Goal: Check status: Check status

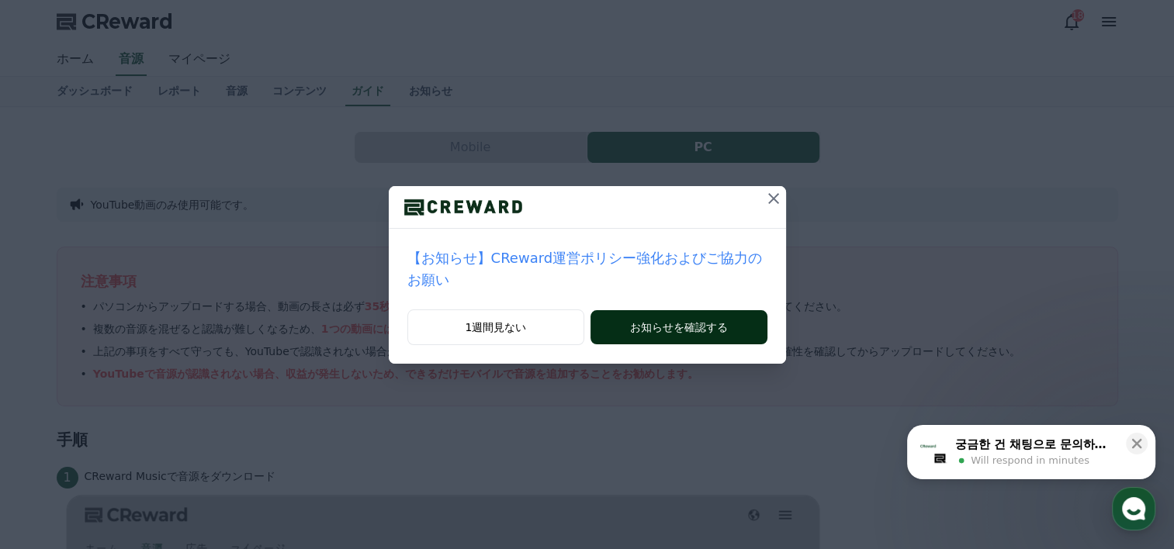
click at [679, 310] on button "お知らせを確認する" at bounding box center [679, 327] width 176 height 34
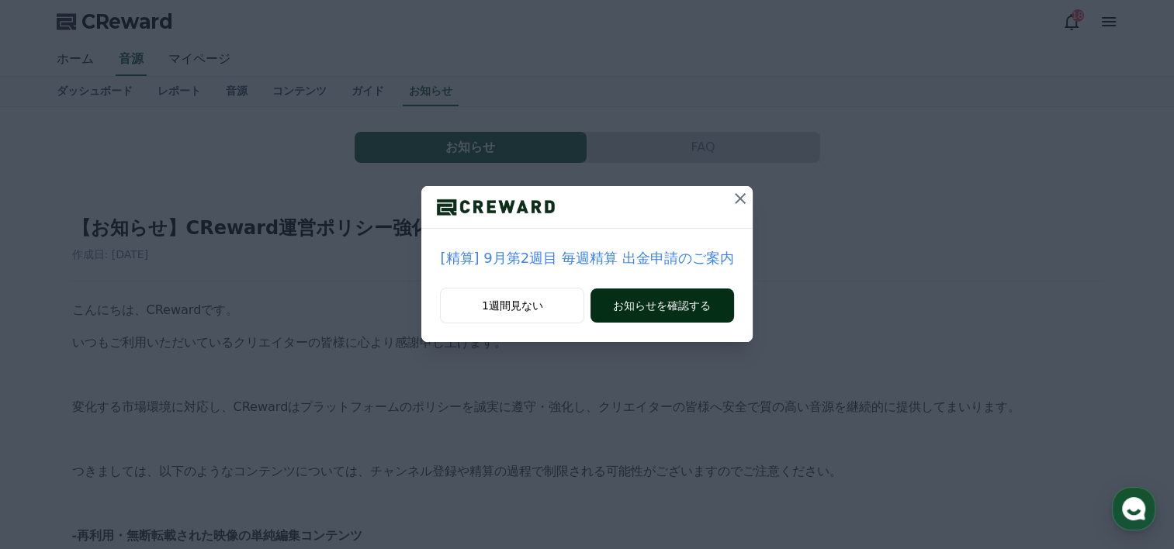
click at [674, 303] on button "お知らせを確認する" at bounding box center [662, 306] width 143 height 34
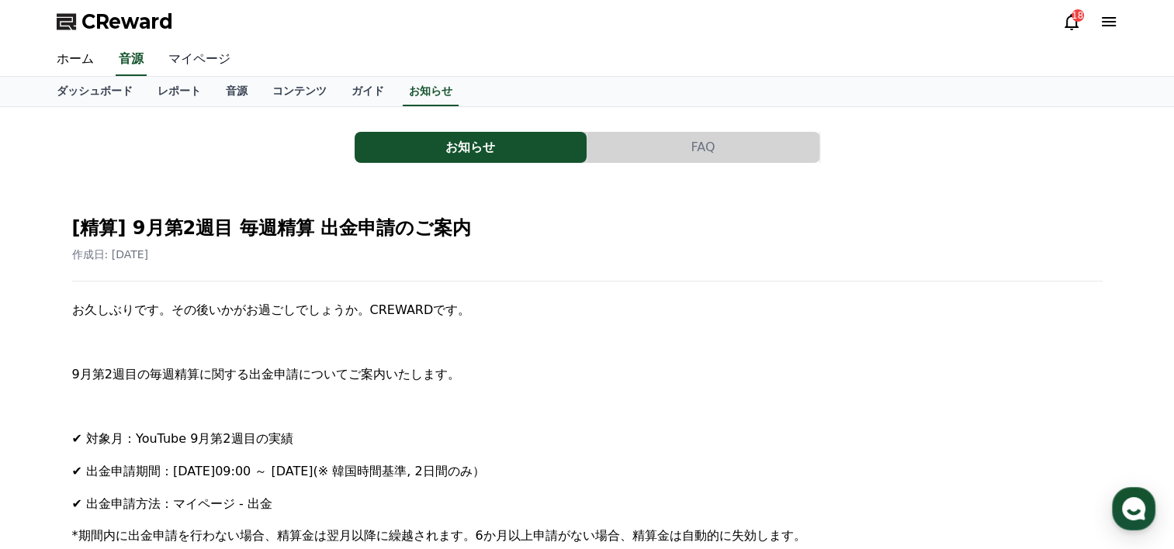
click at [186, 64] on link "マイページ" at bounding box center [199, 59] width 87 height 33
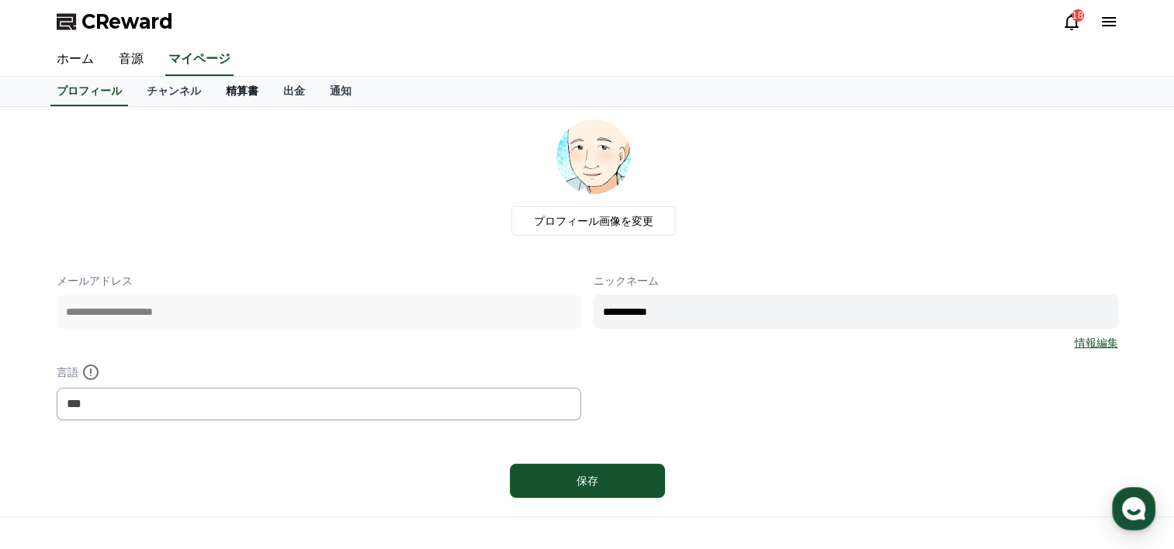
click at [213, 93] on link "精算書" at bounding box center [241, 91] width 57 height 29
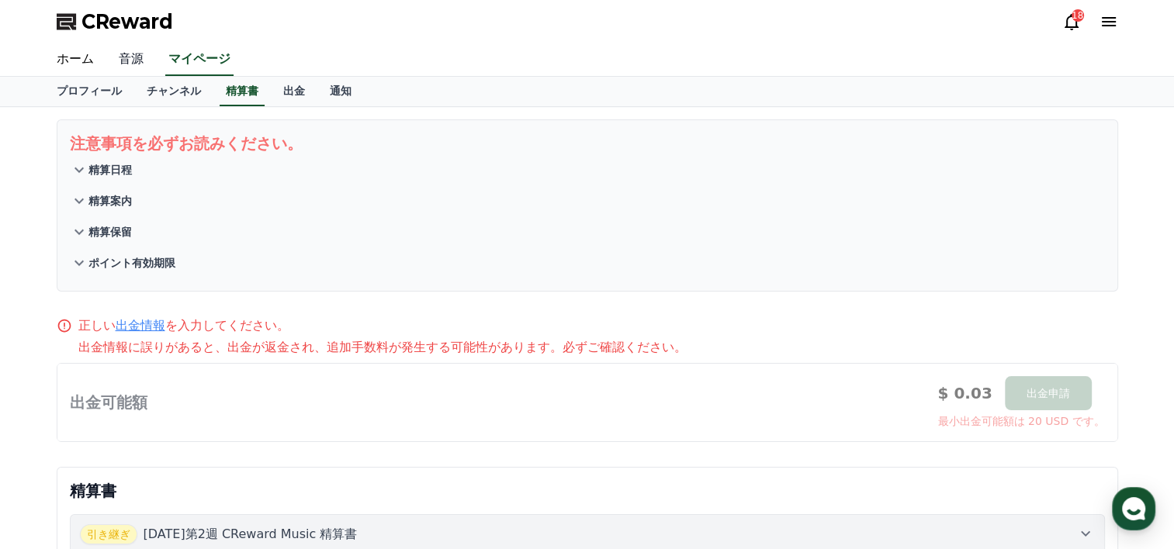
click at [111, 54] on link "音源" at bounding box center [131, 59] width 50 height 33
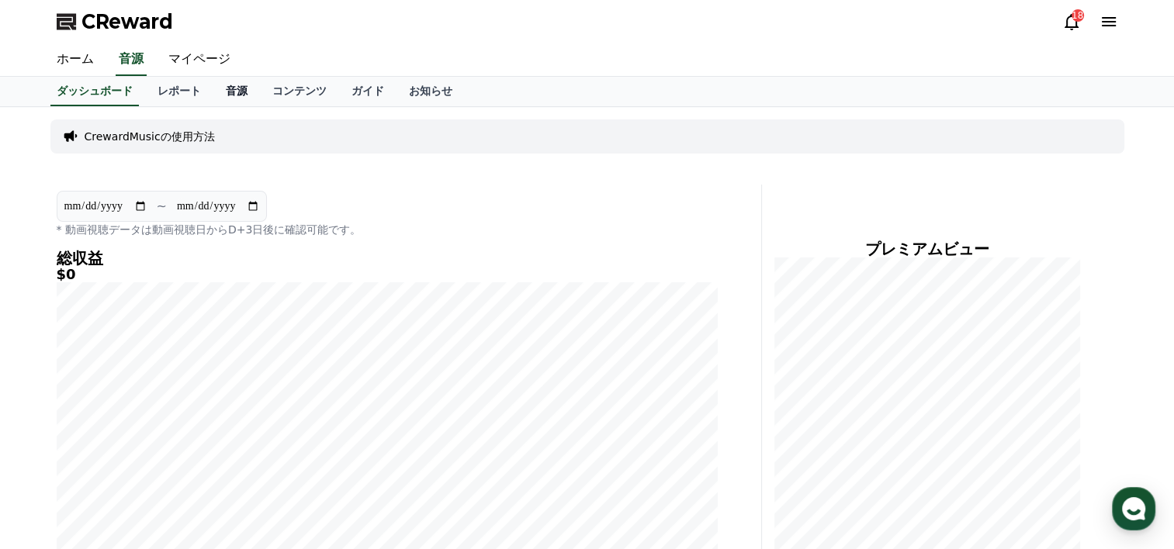
click at [213, 88] on link "音源" at bounding box center [236, 91] width 47 height 29
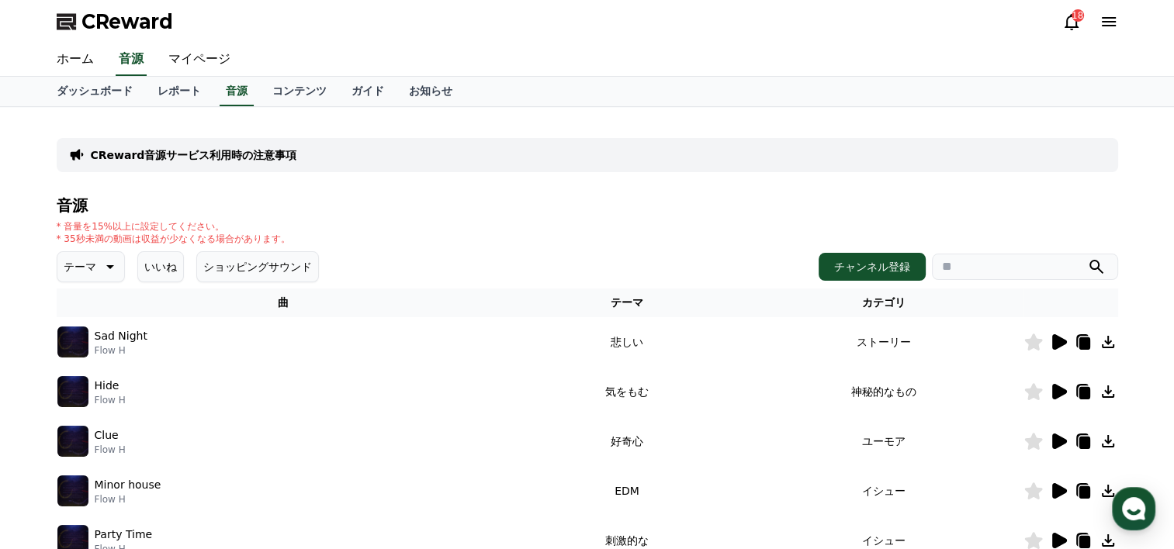
click at [1056, 341] on icon at bounding box center [1059, 342] width 15 height 16
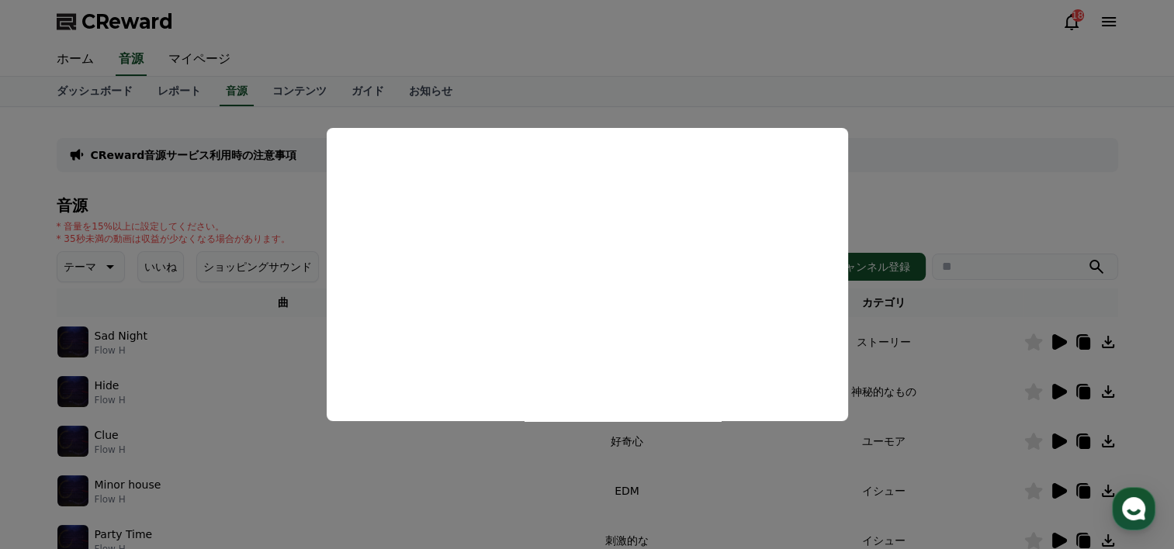
click at [292, 192] on button "close modal" at bounding box center [587, 274] width 1174 height 549
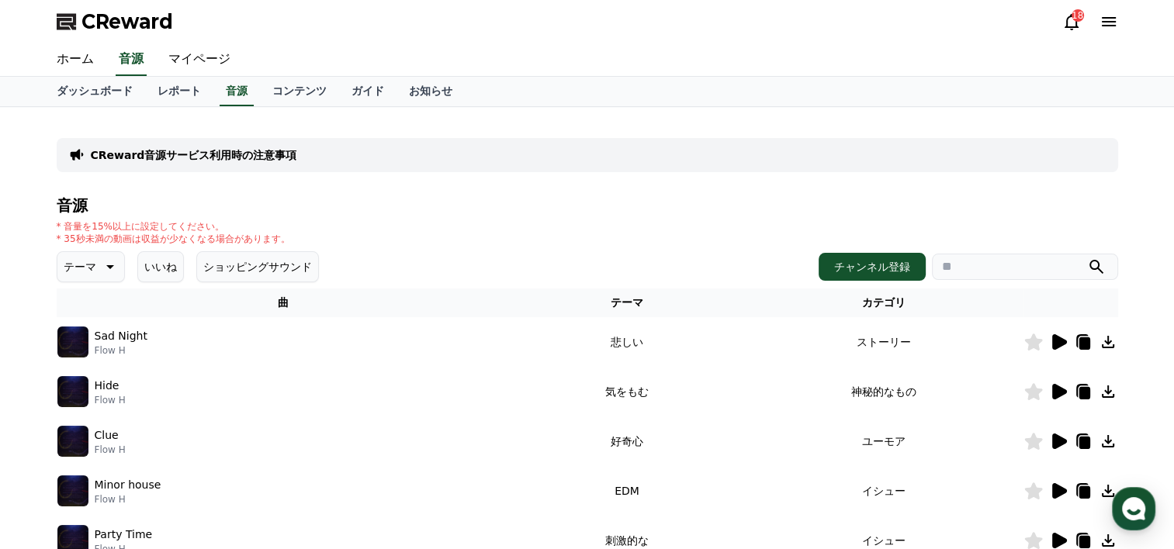
click at [1052, 393] on icon at bounding box center [1059, 392] width 15 height 16
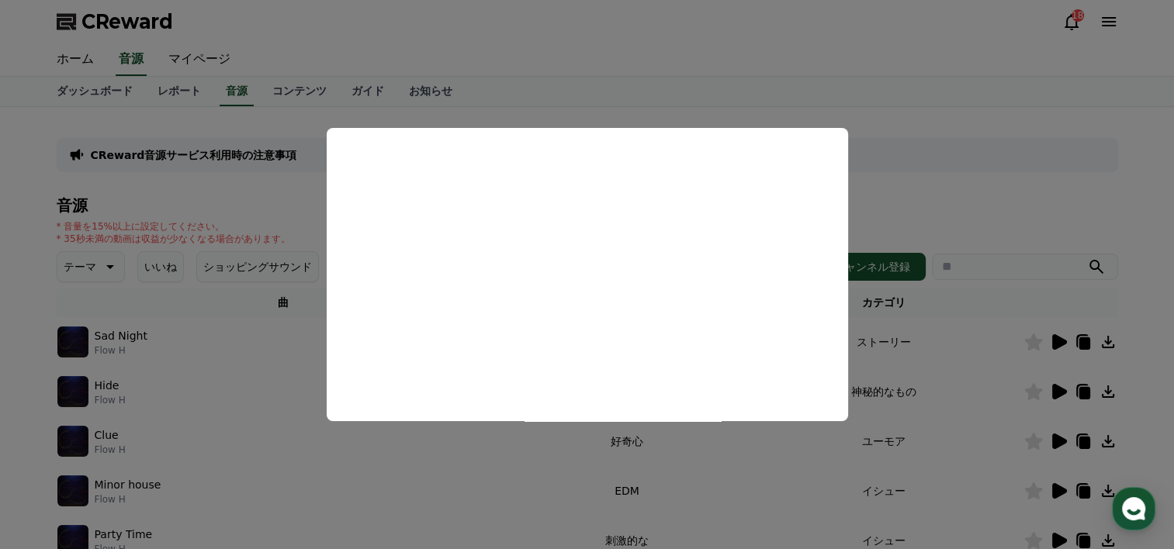
click at [252, 335] on button "close modal" at bounding box center [587, 274] width 1174 height 549
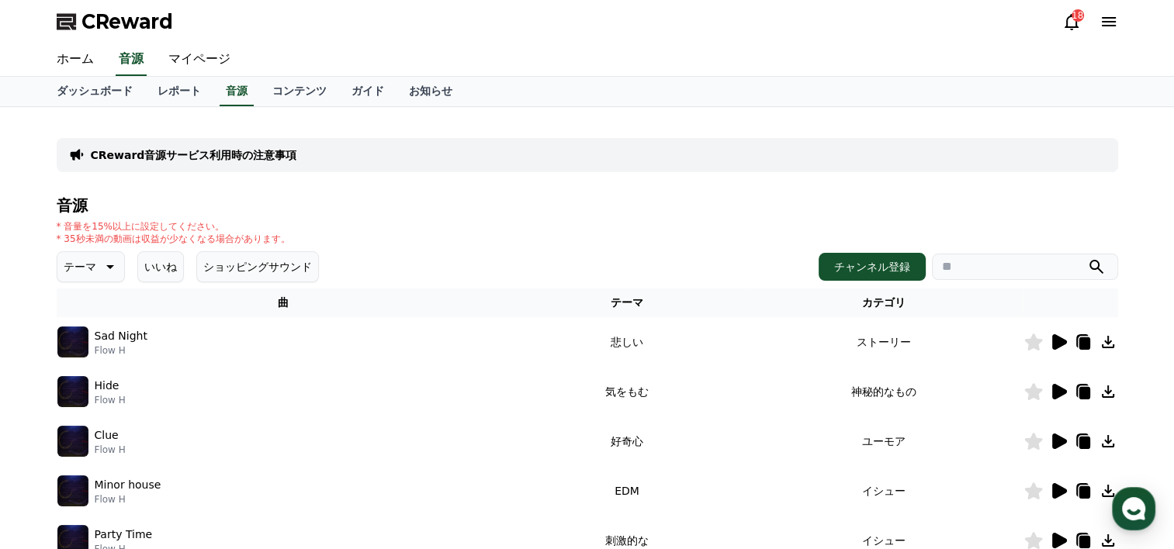
click at [1067, 446] on icon at bounding box center [1058, 441] width 19 height 19
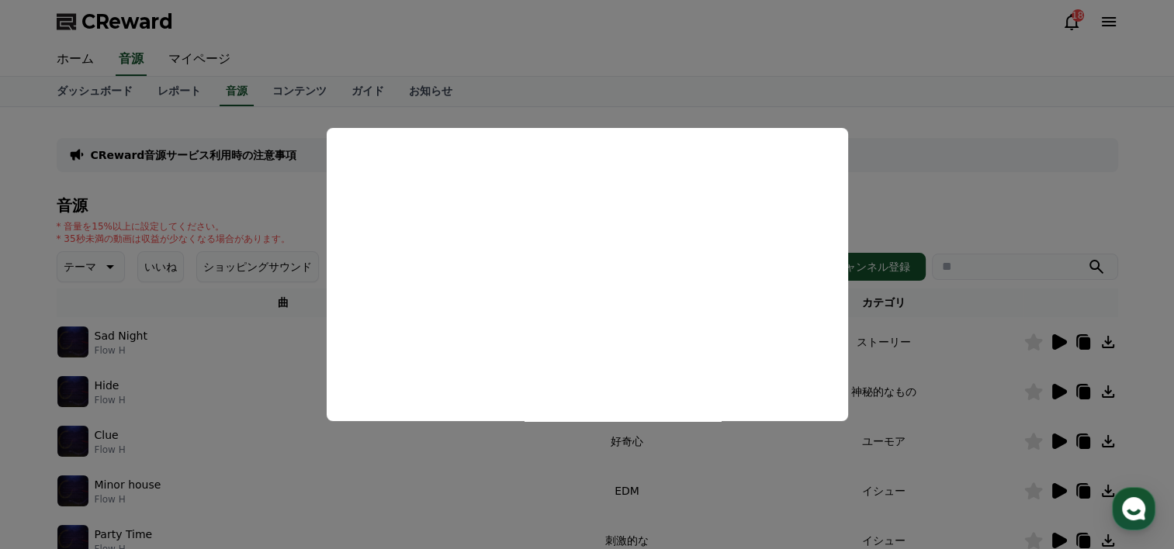
click at [296, 258] on button "close modal" at bounding box center [587, 274] width 1174 height 549
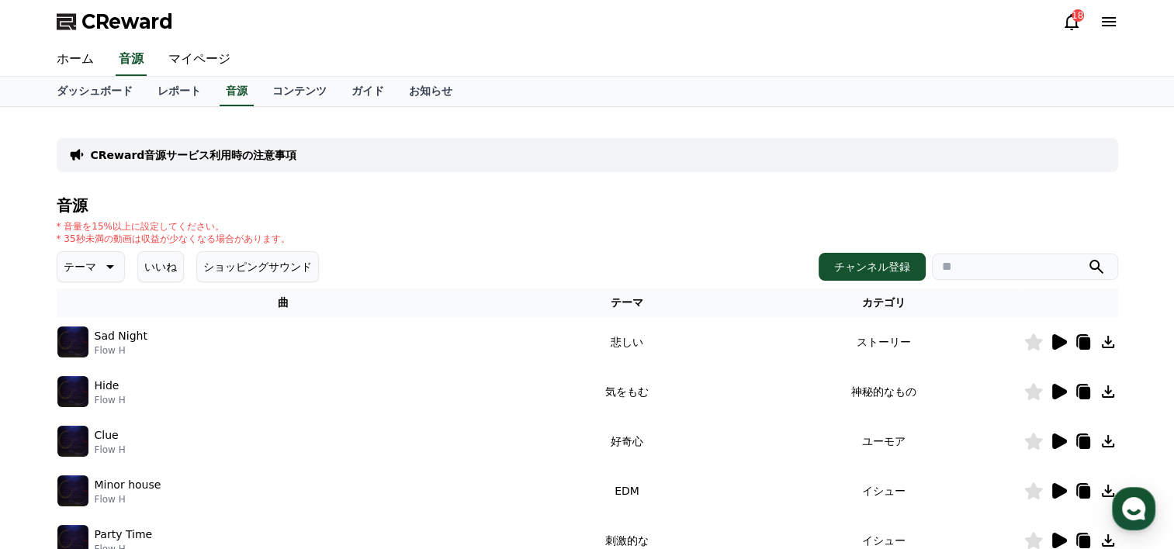
click at [1055, 487] on icon at bounding box center [1059, 491] width 15 height 16
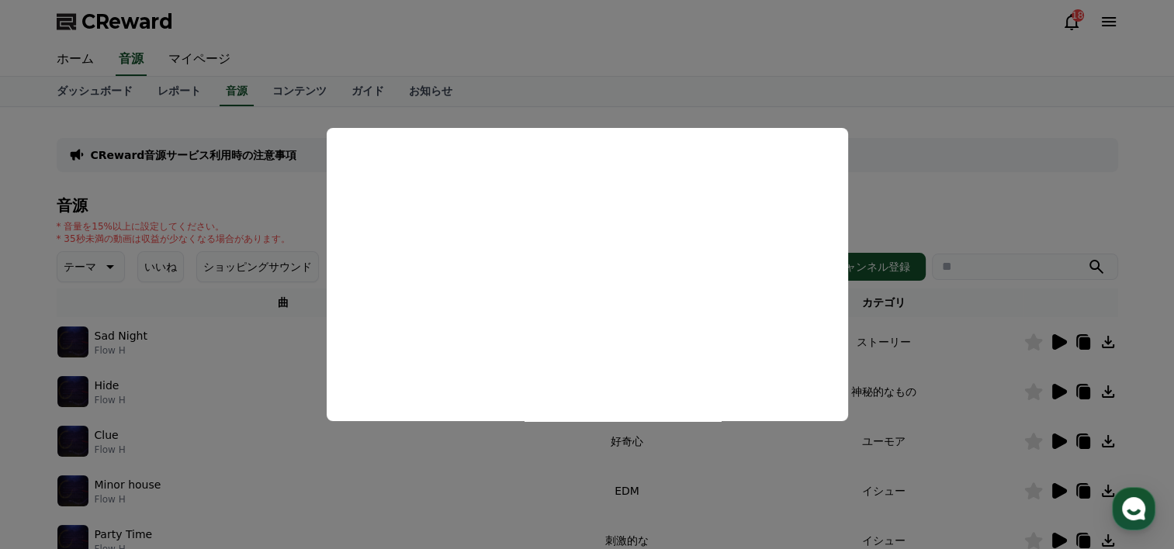
click at [245, 296] on button "close modal" at bounding box center [587, 274] width 1174 height 549
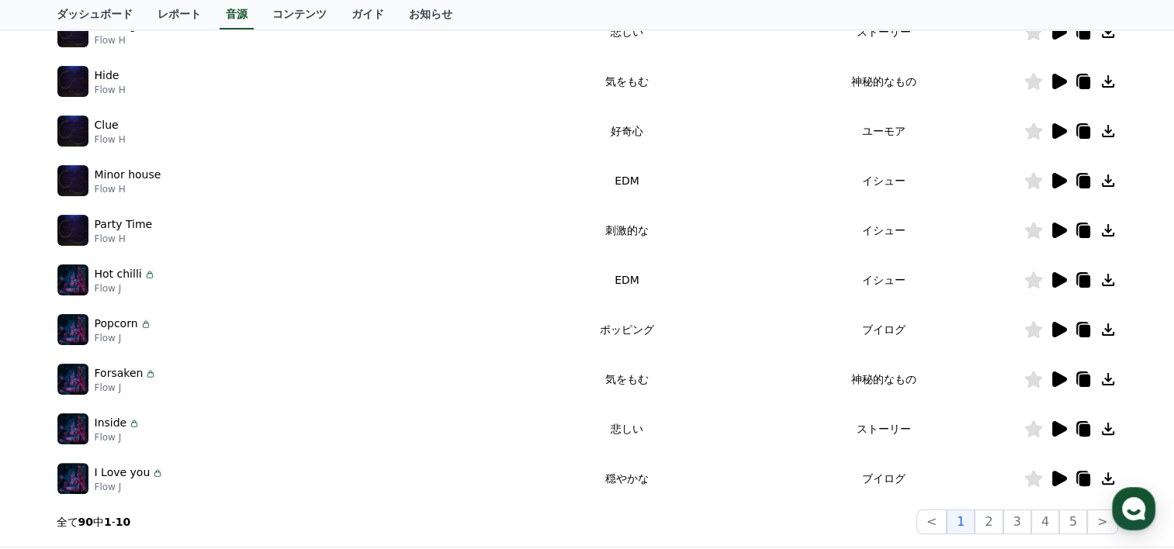
scroll to position [388, 0]
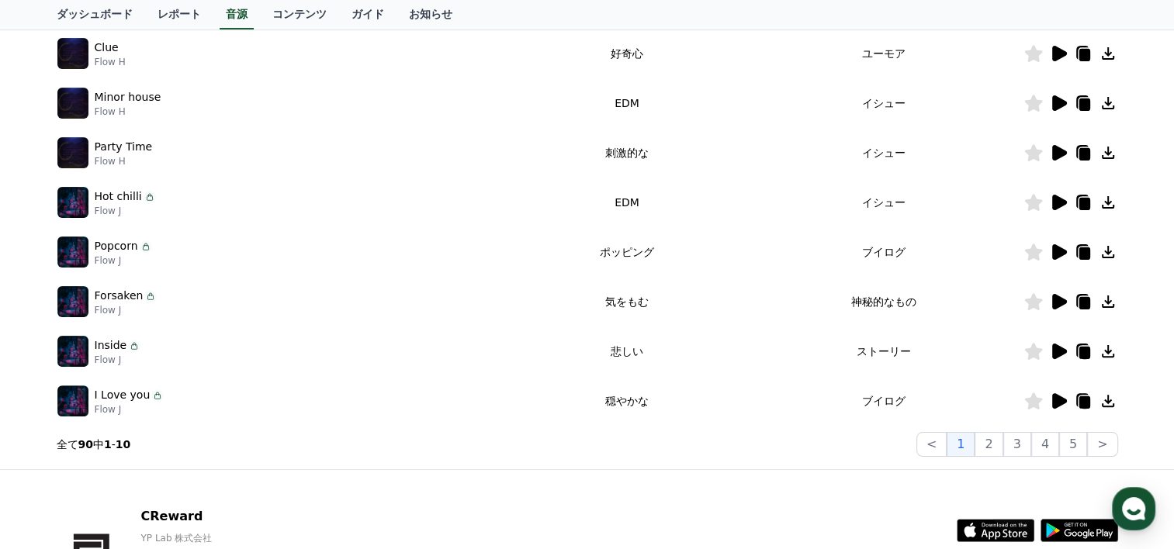
click at [1067, 152] on icon at bounding box center [1058, 153] width 19 height 19
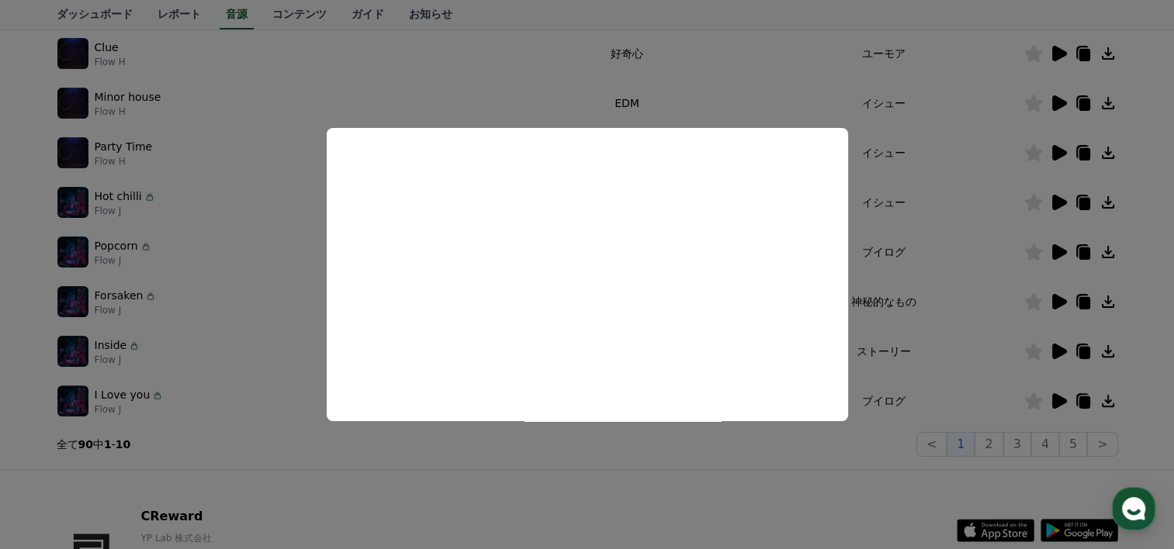
click at [244, 317] on button "close modal" at bounding box center [587, 274] width 1174 height 549
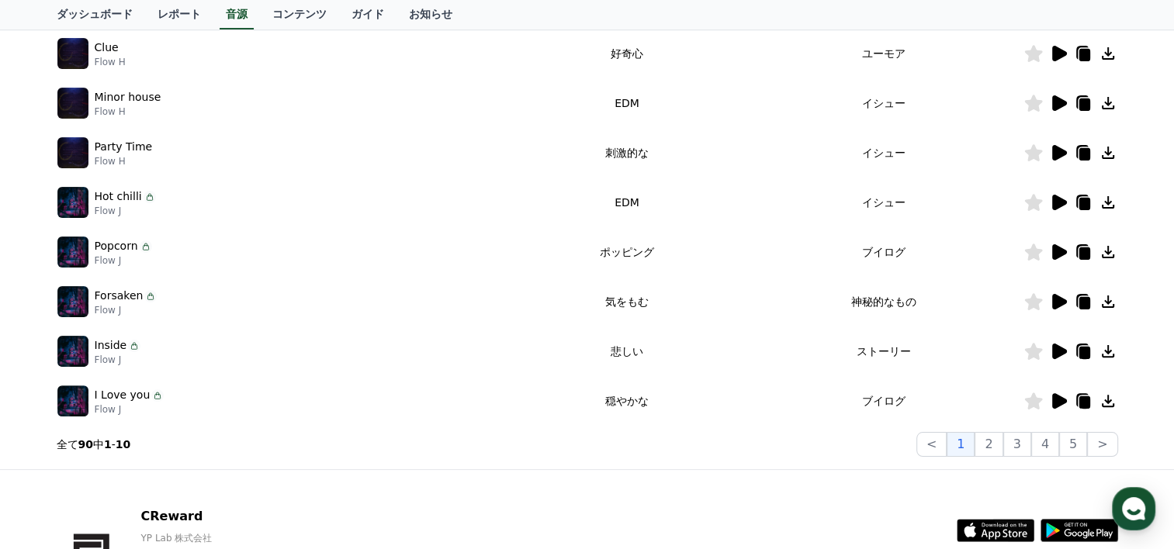
click at [1057, 196] on icon at bounding box center [1059, 203] width 15 height 16
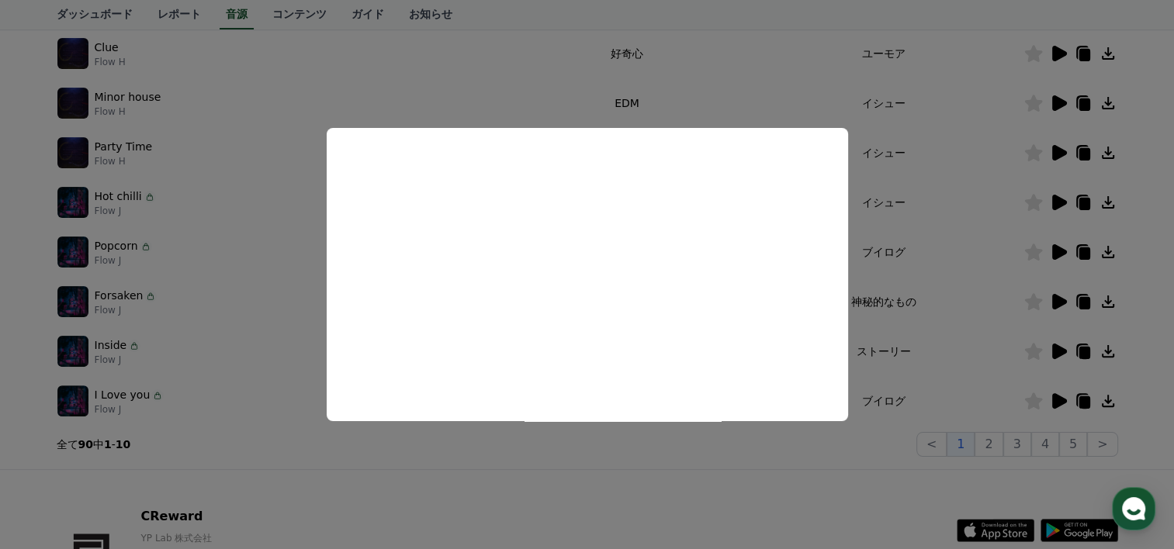
click at [267, 299] on button "close modal" at bounding box center [587, 274] width 1174 height 549
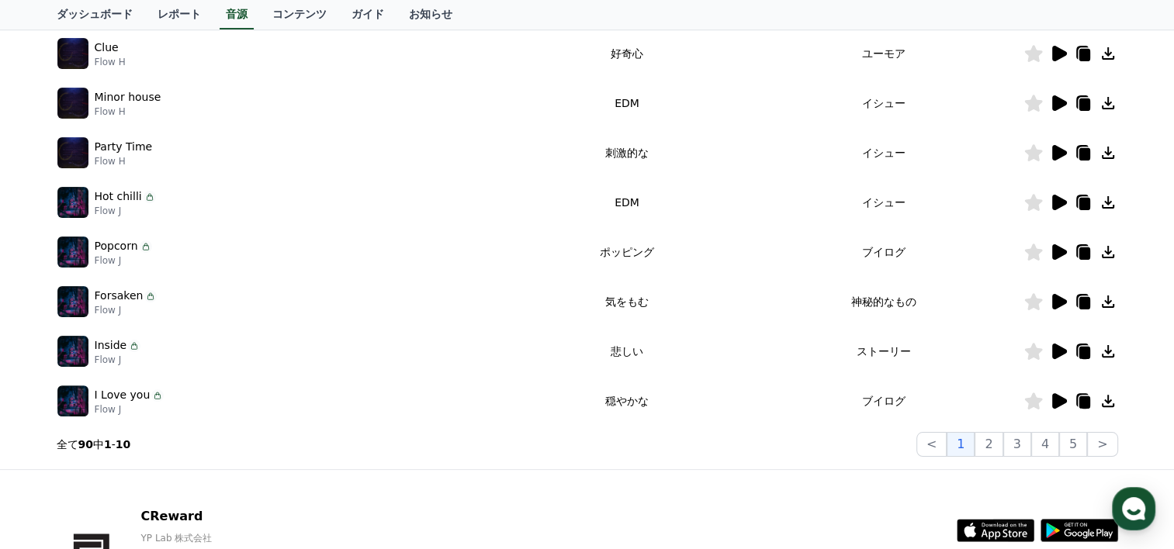
click at [1068, 252] on div at bounding box center [1070, 252] width 93 height 19
click at [1059, 252] on icon at bounding box center [1059, 252] width 15 height 16
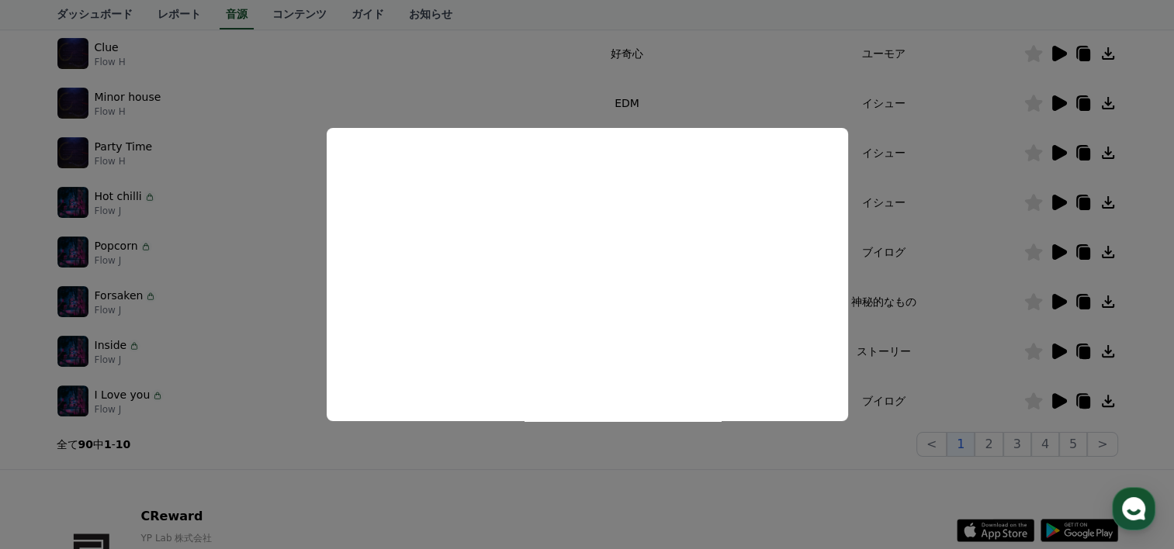
click at [259, 348] on button "close modal" at bounding box center [587, 274] width 1174 height 549
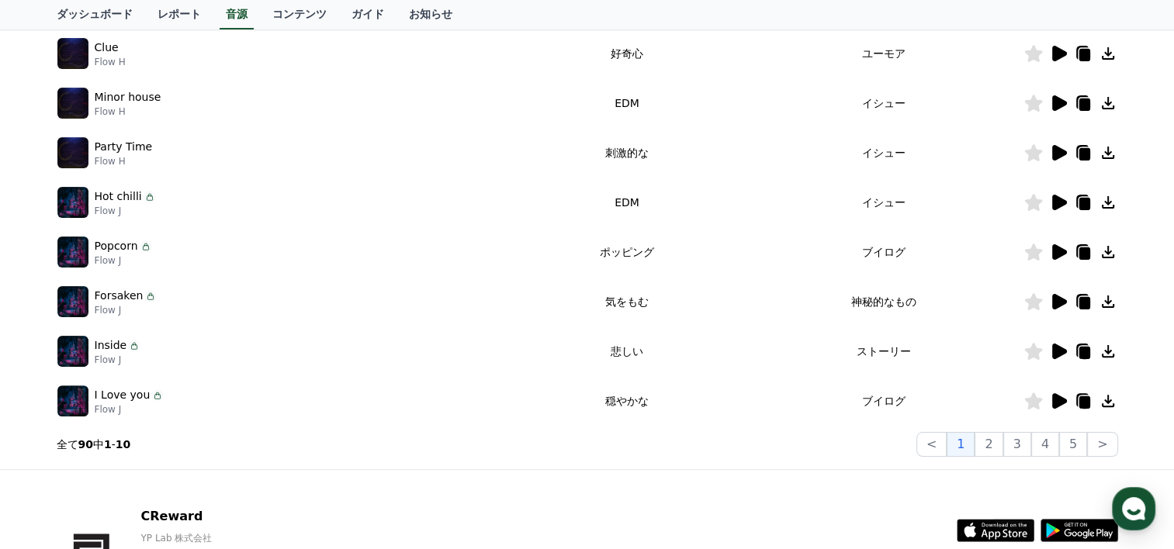
click at [1055, 295] on icon at bounding box center [1059, 302] width 15 height 16
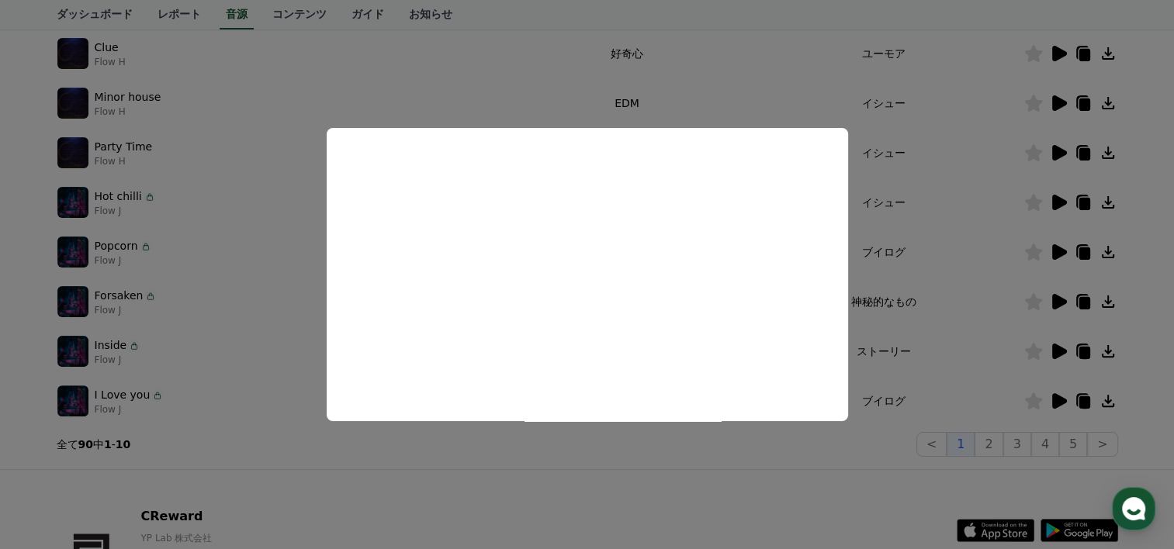
click at [279, 283] on button "close modal" at bounding box center [587, 274] width 1174 height 549
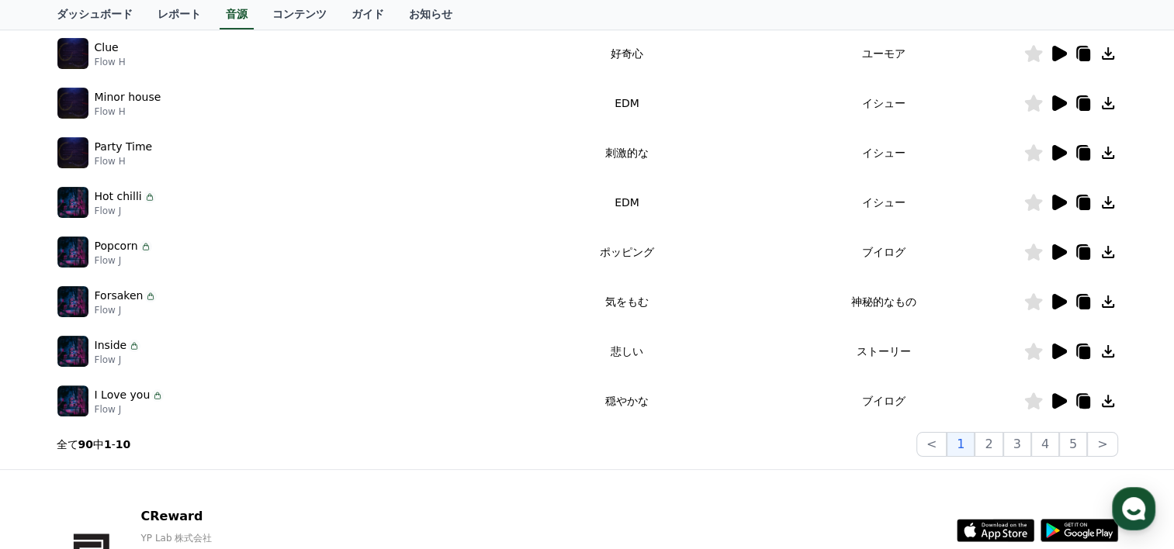
click at [1058, 348] on icon at bounding box center [1059, 352] width 15 height 16
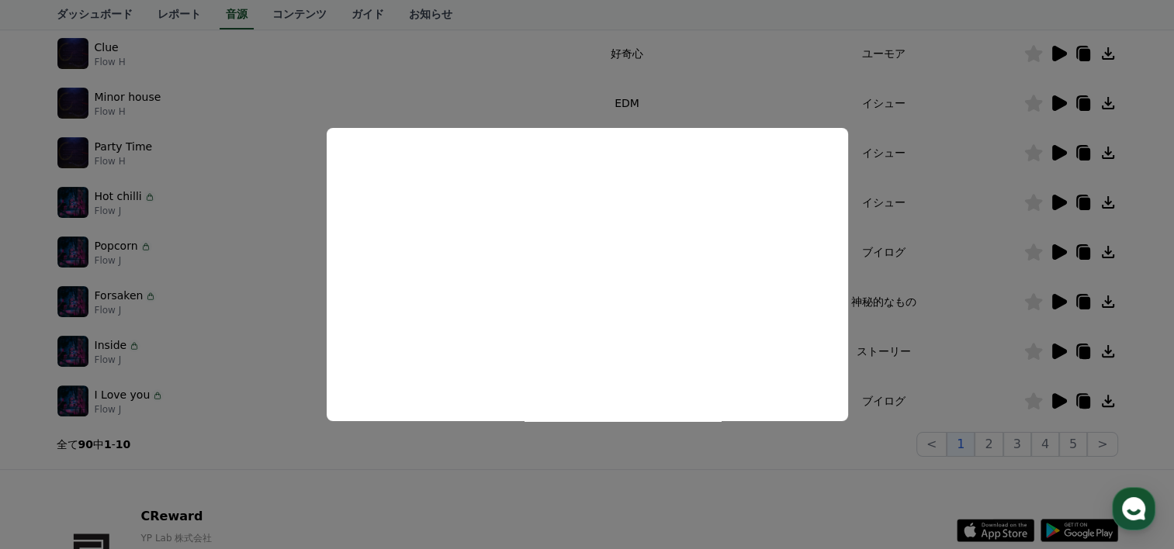
click at [257, 425] on button "close modal" at bounding box center [587, 274] width 1174 height 549
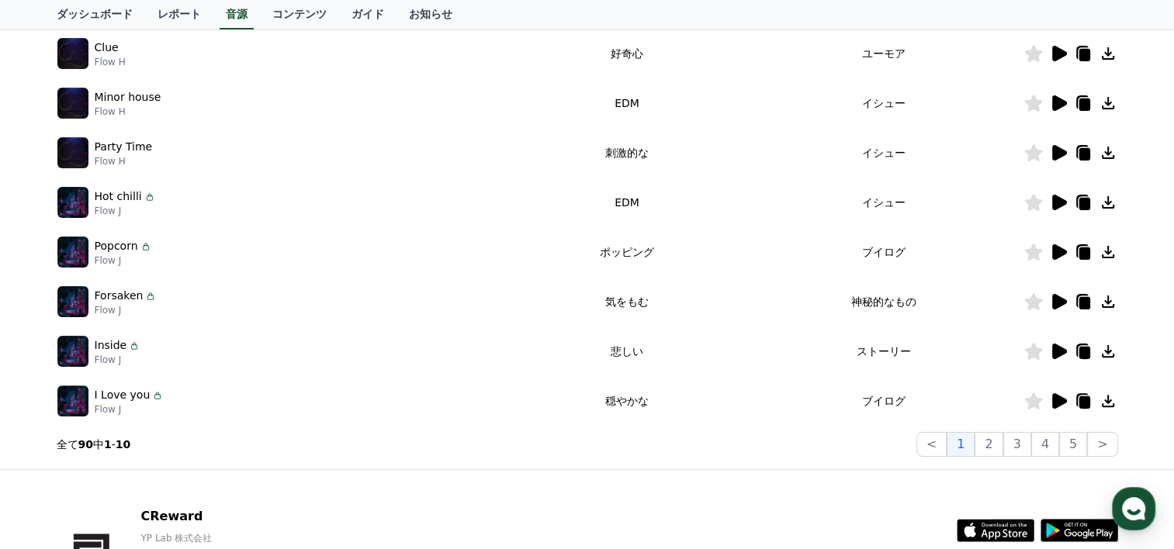
click at [1059, 397] on icon at bounding box center [1059, 401] width 15 height 16
